Goal: Task Accomplishment & Management: Complete application form

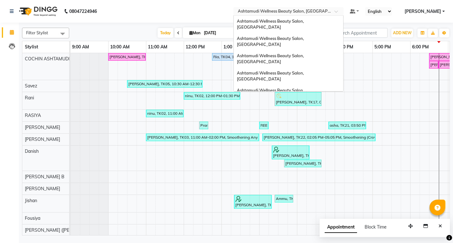
click at [328, 13] on input "text" at bounding box center [282, 12] width 91 height 6
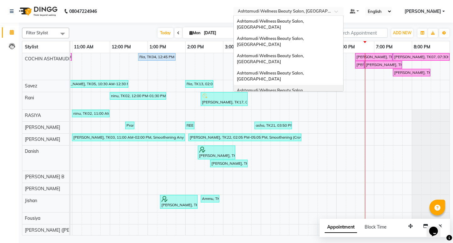
scroll to position [31, 0]
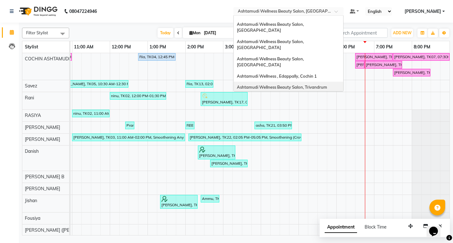
click at [327, 85] on span "Ashtamudi Wellness Beauty Salon, Trivandrum" at bounding box center [282, 87] width 90 height 5
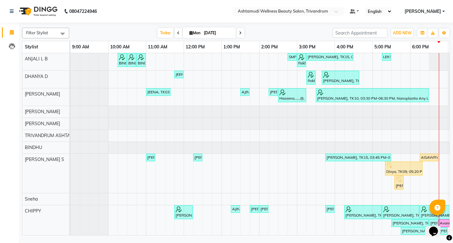
drag, startPoint x: 239, startPoint y: 36, endPoint x: 235, endPoint y: 37, distance: 4.2
click at [239, 35] on span at bounding box center [241, 33] width 8 height 10
type input "02-09-2025"
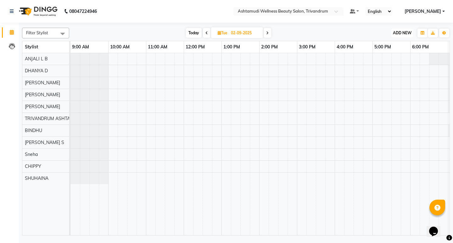
click at [402, 34] on span "ADD NEW" at bounding box center [402, 33] width 19 height 5
click at [390, 46] on button "Add Appointment" at bounding box center [388, 45] width 50 height 8
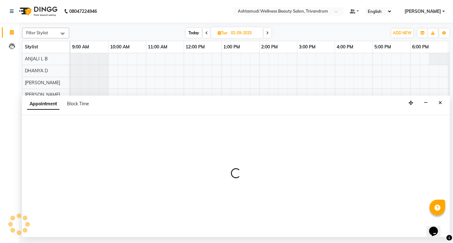
select select "tentative"
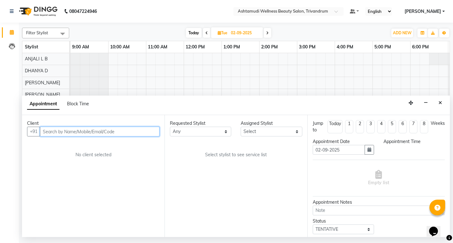
select select "600"
click at [103, 134] on input "text" at bounding box center [100, 132] width 120 height 10
paste input "917510207112"
click at [47, 132] on input "917510207112" at bounding box center [86, 132] width 93 height 10
type input "7510207112"
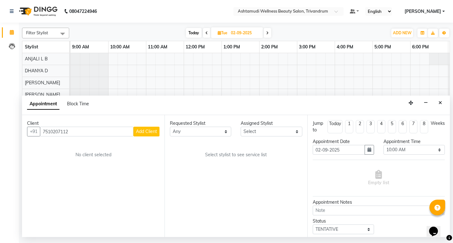
click at [151, 133] on span "Add Client" at bounding box center [146, 132] width 21 height 6
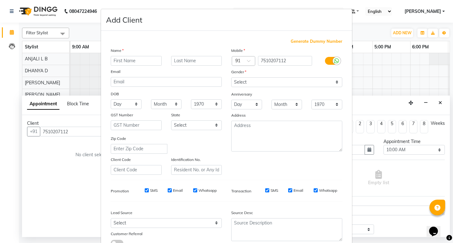
click at [128, 61] on input "text" at bounding box center [136, 61] width 51 height 10
type input "SHEHALA"
click at [254, 85] on select "Select [DEMOGRAPHIC_DATA] [DEMOGRAPHIC_DATA] Other Prefer Not To Say" at bounding box center [286, 82] width 111 height 10
select select "[DEMOGRAPHIC_DATA]"
click at [231, 77] on select "Select [DEMOGRAPHIC_DATA] [DEMOGRAPHIC_DATA] Other Prefer Not To Say" at bounding box center [286, 82] width 111 height 10
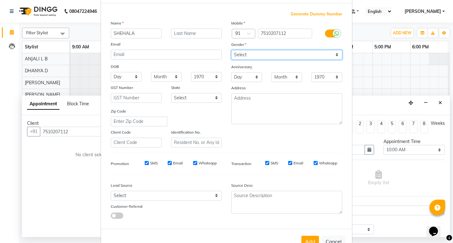
scroll to position [47, 0]
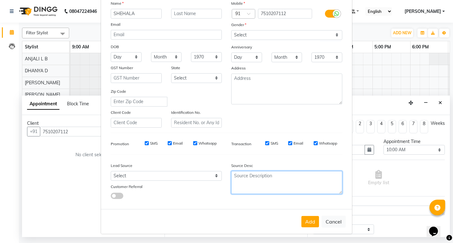
click at [252, 186] on textarea at bounding box center [286, 182] width 111 height 23
type textarea "TELE CALLING"
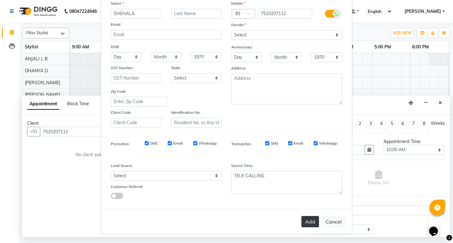
click at [310, 222] on button "Add" at bounding box center [311, 221] width 18 height 11
type input "75******12"
select select
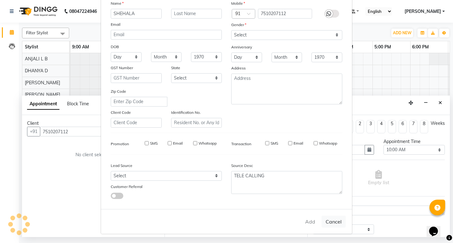
select select
checkbox input "false"
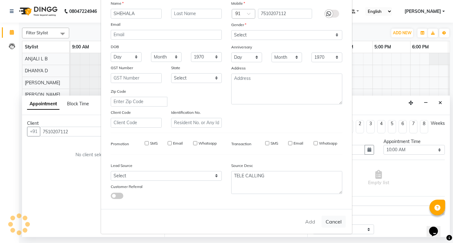
checkbox input "false"
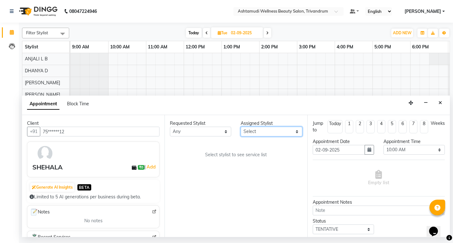
click at [275, 128] on select "Select ANJALI L B BINDHU CHIPPY DHANYA D [PERSON_NAME] [PERSON_NAME] SHUHAINA S…" at bounding box center [271, 132] width 61 height 10
select select "27312"
click at [241, 127] on select "Select ANJALI L B BINDHU CHIPPY DHANYA D [PERSON_NAME] [PERSON_NAME] SHUHAINA S…" at bounding box center [271, 132] width 61 height 10
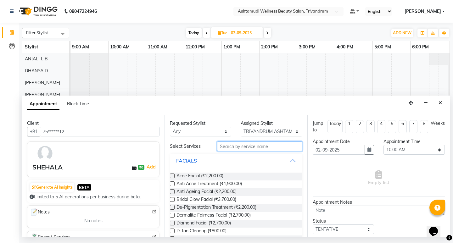
click at [262, 150] on input "text" at bounding box center [259, 147] width 85 height 10
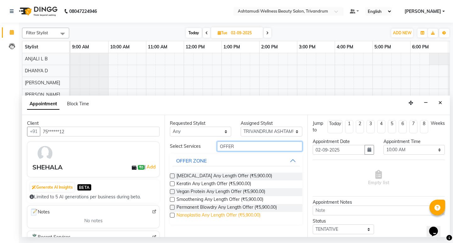
type input "OFFER"
click at [211, 213] on span "Nanoplastia Any Length Offer (₹5,900.00)" at bounding box center [219, 216] width 84 height 8
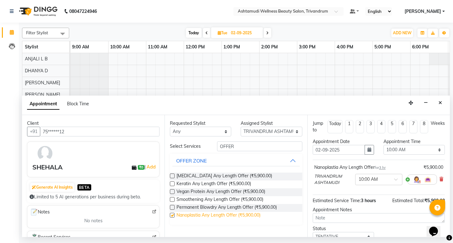
checkbox input "false"
click at [403, 150] on select "Select 10:00 AM 10:15 AM 10:30 AM 10:45 AM 11:00 AM 11:15 AM 11:30 AM 11:45 AM …" at bounding box center [414, 150] width 61 height 10
select select "660"
click at [384, 145] on select "Select 10:00 AM 10:15 AM 10:30 AM 10:45 AM 11:00 AM 11:15 AM 11:30 AM 11:45 AM …" at bounding box center [414, 150] width 61 height 10
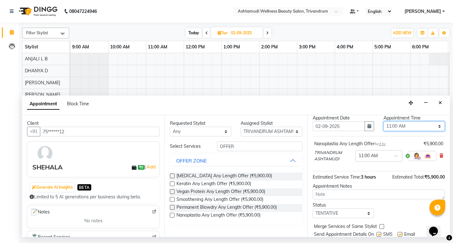
scroll to position [44, 0]
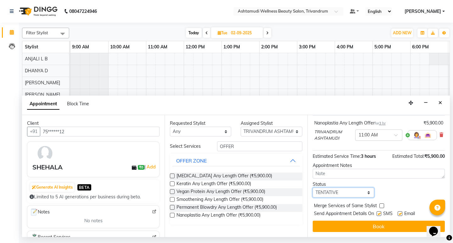
click at [345, 192] on select "Select TENTATIVE CONFIRM UPCOMING" at bounding box center [343, 193] width 61 height 10
select select "confirm booking"
click at [313, 188] on select "Select TENTATIVE CONFIRM UPCOMING" at bounding box center [343, 193] width 61 height 10
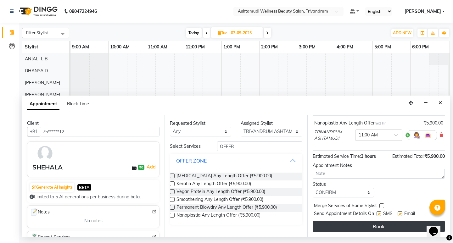
click at [388, 226] on button "Book" at bounding box center [379, 226] width 132 height 11
